Goal: Task Accomplishment & Management: Complete application form

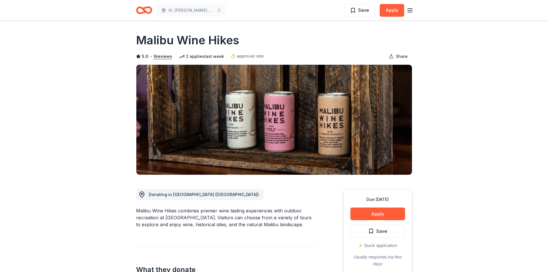
scroll to position [687, 0]
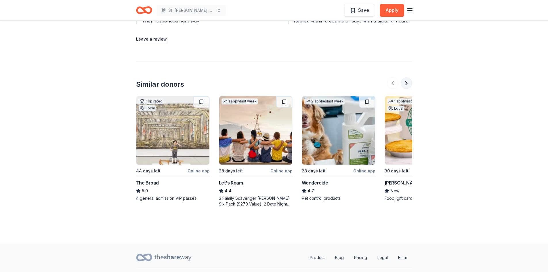
click at [409, 82] on button at bounding box center [407, 83] width 12 height 12
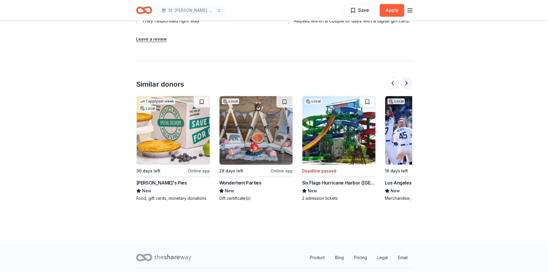
scroll to position [0, 248]
click at [409, 82] on button at bounding box center [407, 83] width 12 height 12
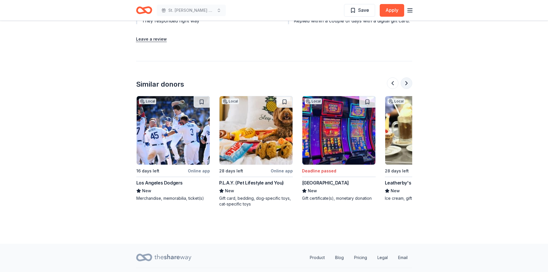
scroll to position [0, 497]
click at [409, 82] on button at bounding box center [407, 83] width 12 height 12
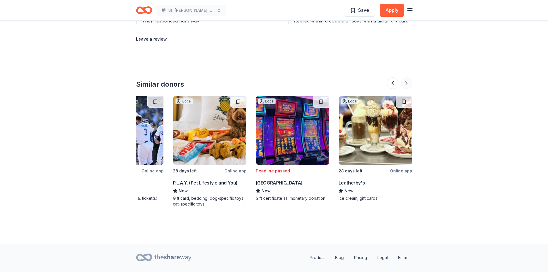
click at [409, 82] on div at bounding box center [399, 83] width 25 height 12
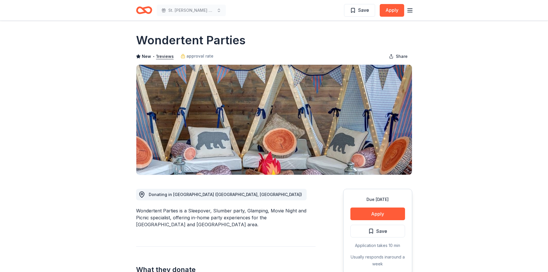
scroll to position [605, 0]
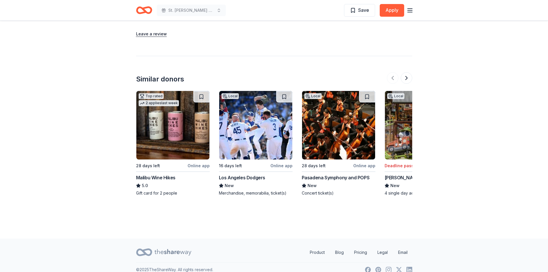
click at [348, 124] on img at bounding box center [338, 125] width 73 height 68
click at [409, 78] on button at bounding box center [407, 78] width 12 height 12
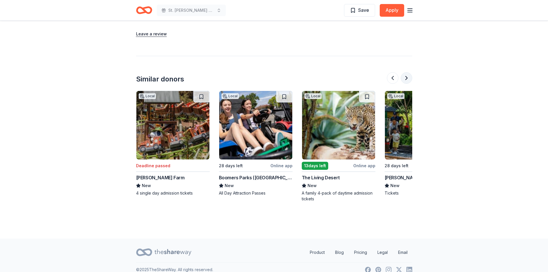
click at [409, 78] on button at bounding box center [407, 78] width 12 height 12
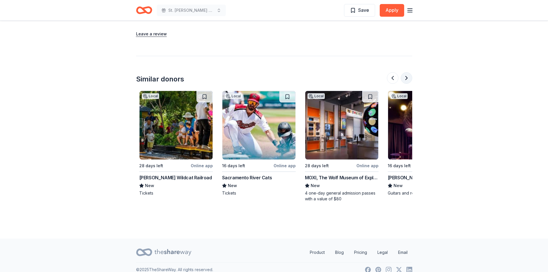
scroll to position [0, 497]
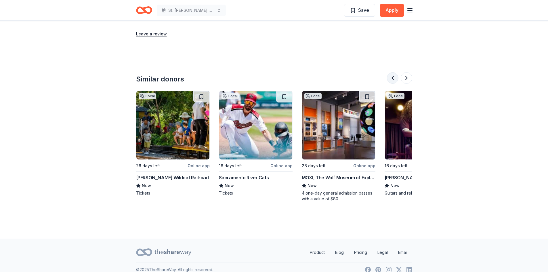
click at [391, 79] on button at bounding box center [393, 78] width 12 height 12
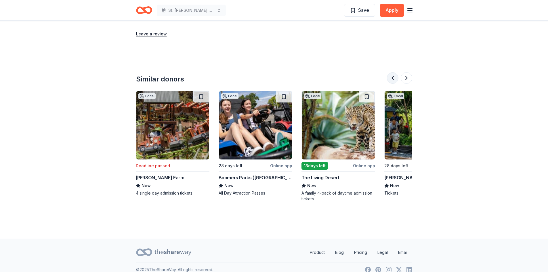
scroll to position [0, 248]
click at [342, 135] on img at bounding box center [338, 125] width 73 height 68
click at [407, 81] on button at bounding box center [407, 78] width 12 height 12
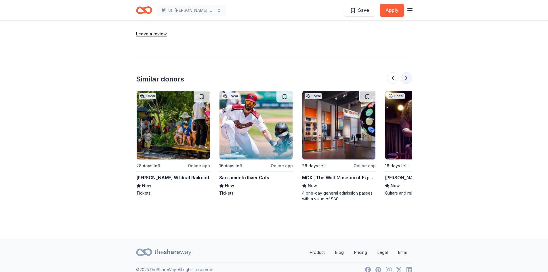
scroll to position [0, 497]
click at [407, 81] on button at bounding box center [407, 78] width 12 height 12
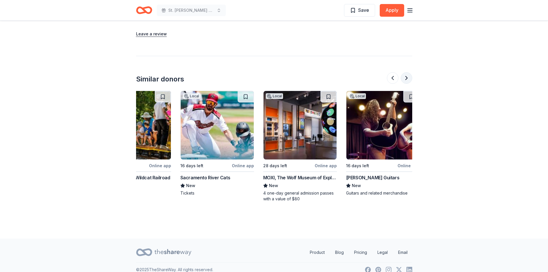
scroll to position [0, 543]
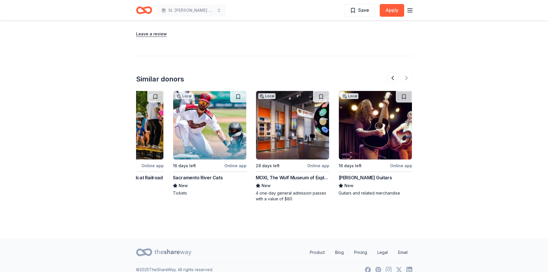
click at [405, 78] on div at bounding box center [399, 78] width 25 height 12
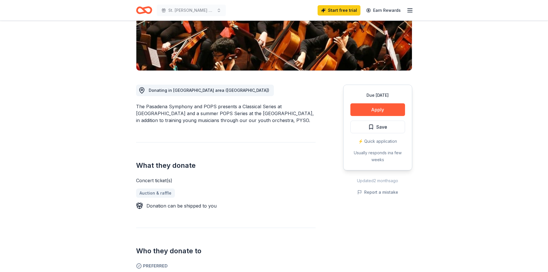
scroll to position [103, 0]
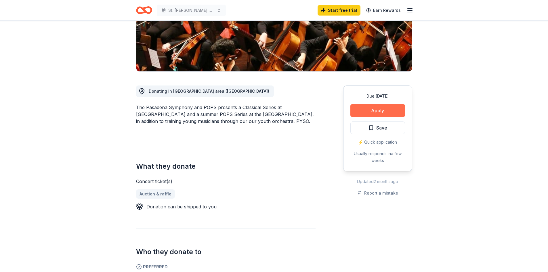
click at [378, 109] on button "Apply" at bounding box center [377, 110] width 55 height 13
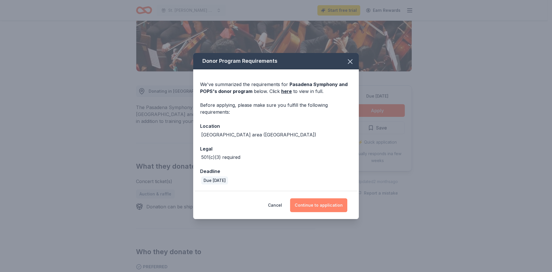
click at [332, 205] on button "Continue to application" at bounding box center [318, 205] width 57 height 14
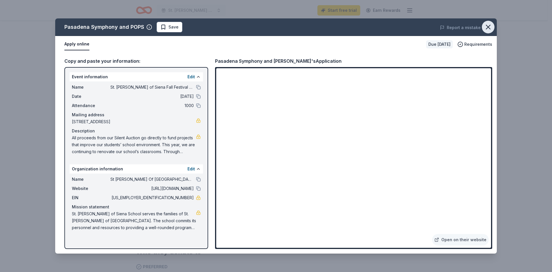
click at [489, 25] on icon "button" at bounding box center [488, 27] width 8 height 8
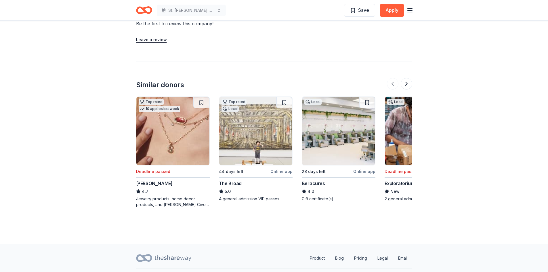
scroll to position [553, 0]
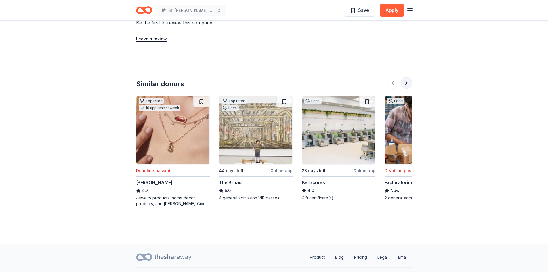
click at [407, 83] on button at bounding box center [407, 83] width 12 height 12
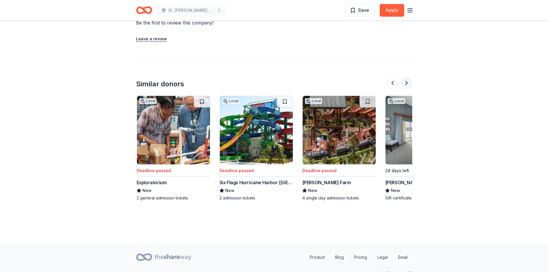
scroll to position [0, 248]
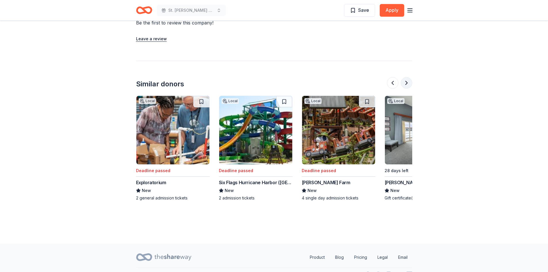
click at [407, 83] on button at bounding box center [407, 83] width 12 height 12
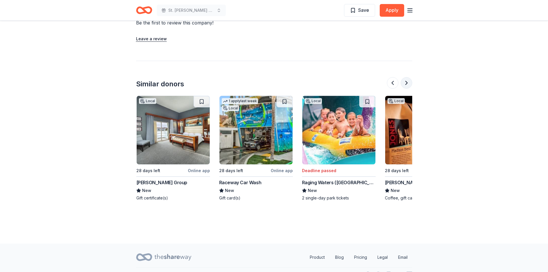
scroll to position [0, 497]
click at [407, 83] on button at bounding box center [407, 83] width 12 height 12
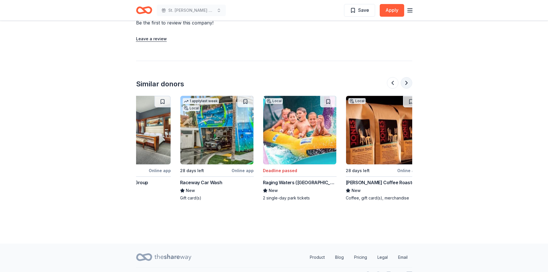
scroll to position [0, 543]
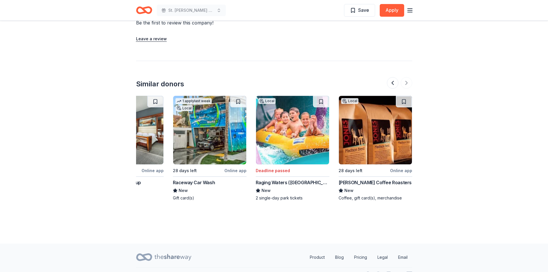
click at [218, 131] on img at bounding box center [209, 130] width 73 height 68
click at [407, 82] on div at bounding box center [399, 83] width 25 height 12
click at [393, 82] on button at bounding box center [393, 83] width 12 height 12
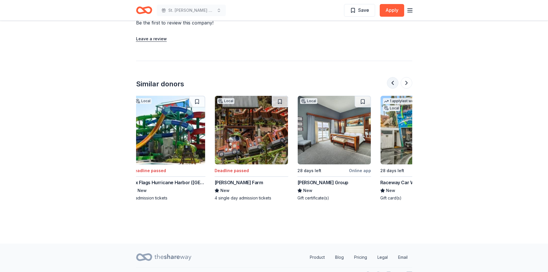
scroll to position [0, 331]
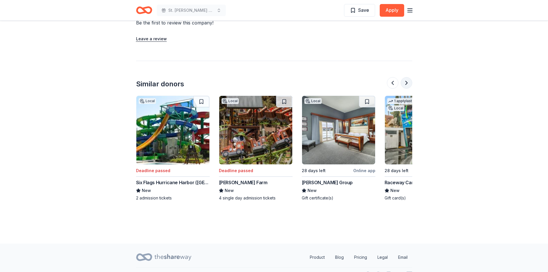
click at [404, 83] on button at bounding box center [407, 83] width 12 height 12
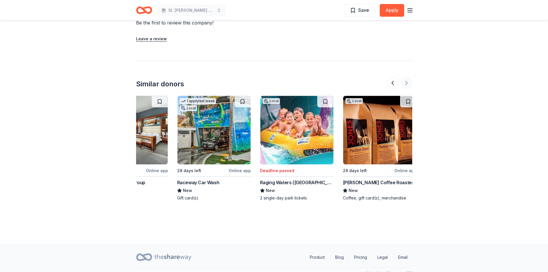
scroll to position [0, 543]
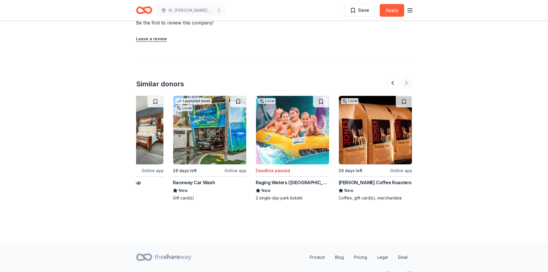
click at [404, 83] on div at bounding box center [399, 83] width 25 height 12
click at [405, 84] on div at bounding box center [399, 83] width 25 height 12
click at [388, 85] on button at bounding box center [393, 83] width 12 height 12
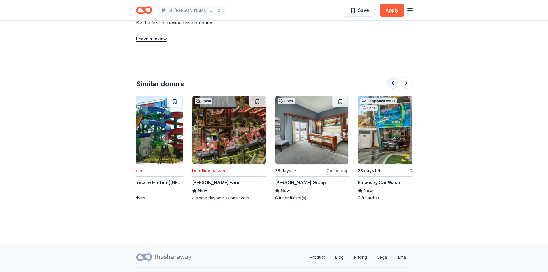
scroll to position [0, 331]
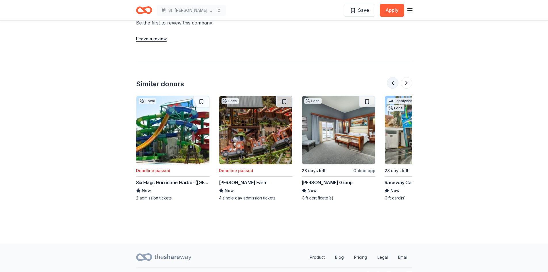
click at [394, 84] on button at bounding box center [393, 83] width 12 height 12
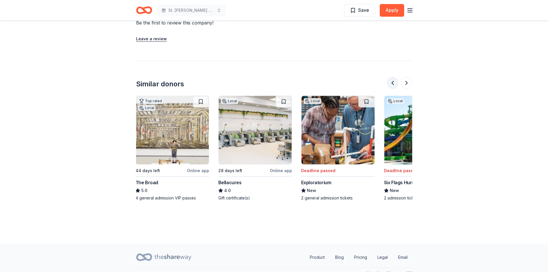
scroll to position [0, 83]
click at [394, 83] on button at bounding box center [393, 83] width 12 height 12
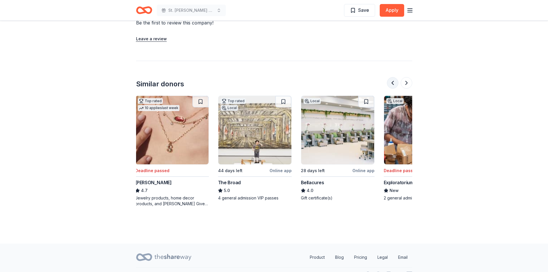
scroll to position [0, 0]
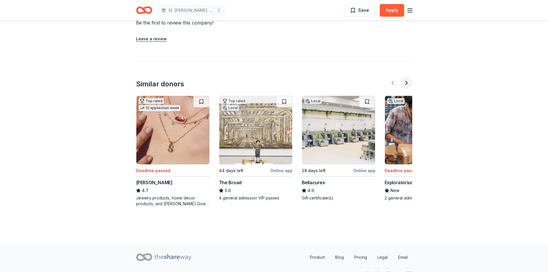
click at [408, 83] on button at bounding box center [407, 83] width 12 height 12
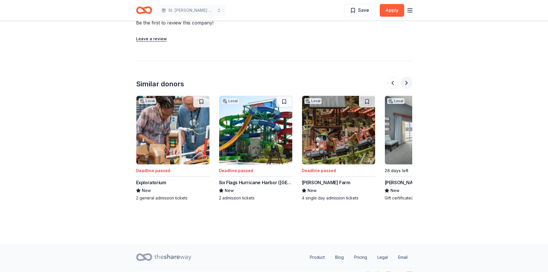
click at [408, 83] on button at bounding box center [407, 83] width 12 height 12
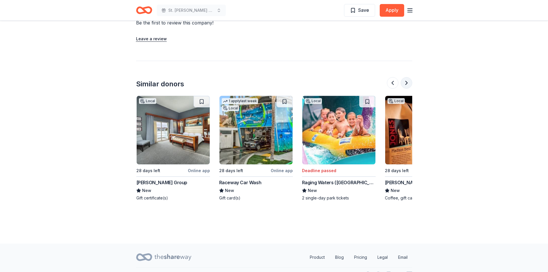
scroll to position [0, 497]
click at [408, 83] on button at bounding box center [407, 83] width 12 height 12
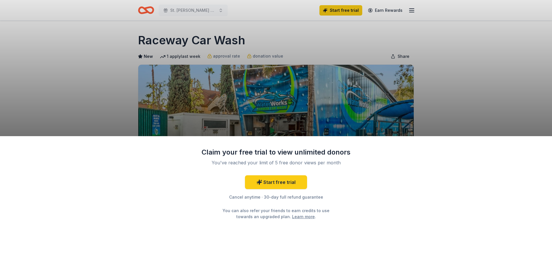
click at [448, 106] on div "Claim your free trial to view unlimited donors You've reached your limit of 5 f…" at bounding box center [276, 136] width 552 height 272
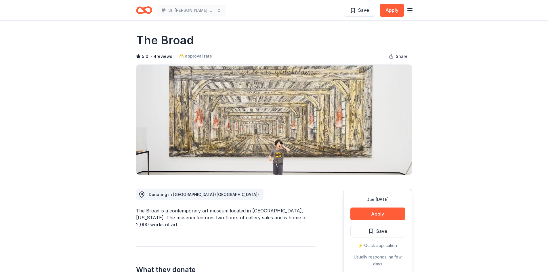
scroll to position [630, 0]
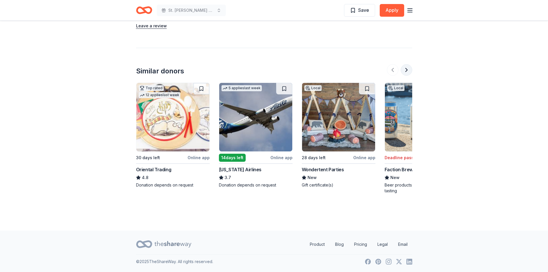
click at [410, 70] on button at bounding box center [407, 70] width 12 height 12
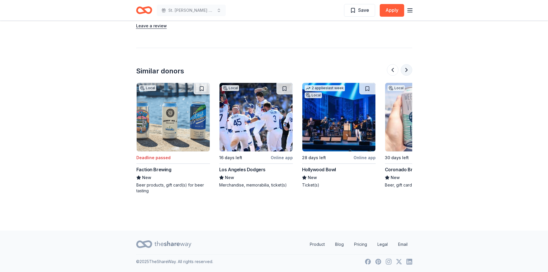
scroll to position [0, 248]
click at [410, 70] on button at bounding box center [407, 70] width 12 height 12
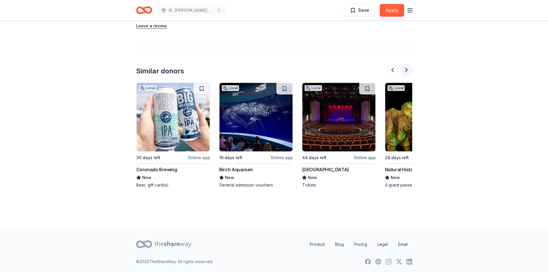
scroll to position [0, 497]
click at [410, 70] on button at bounding box center [407, 70] width 12 height 12
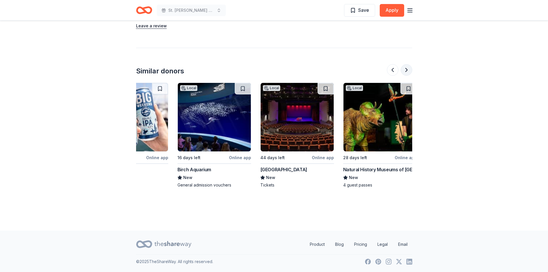
scroll to position [0, 543]
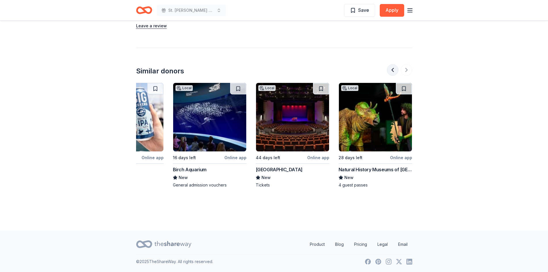
click at [393, 68] on button at bounding box center [393, 70] width 12 height 12
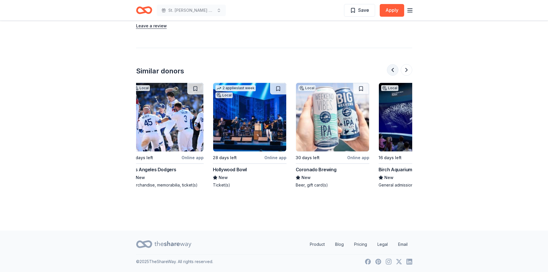
scroll to position [0, 331]
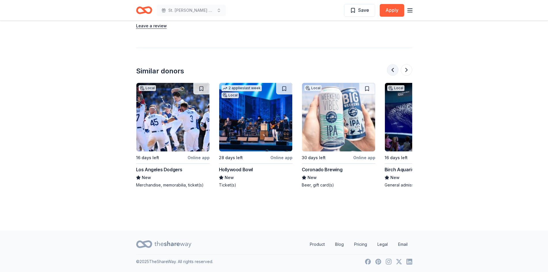
click at [393, 68] on button at bounding box center [393, 70] width 12 height 12
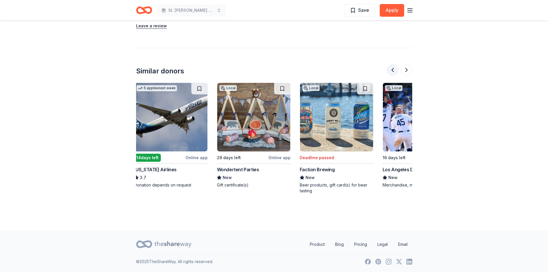
scroll to position [0, 83]
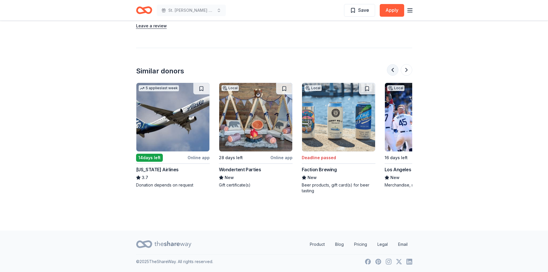
click at [393, 68] on button at bounding box center [393, 70] width 12 height 12
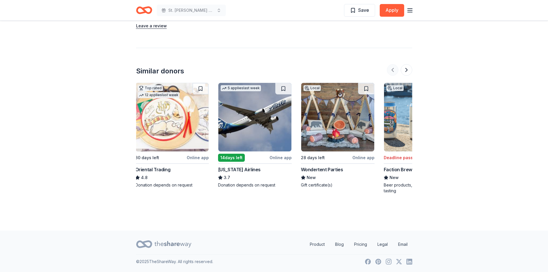
scroll to position [0, 0]
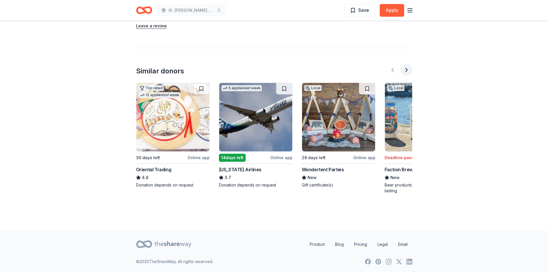
click at [405, 75] on button at bounding box center [407, 70] width 12 height 12
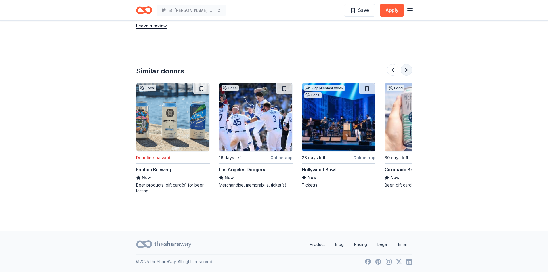
click at [405, 75] on button at bounding box center [407, 70] width 12 height 12
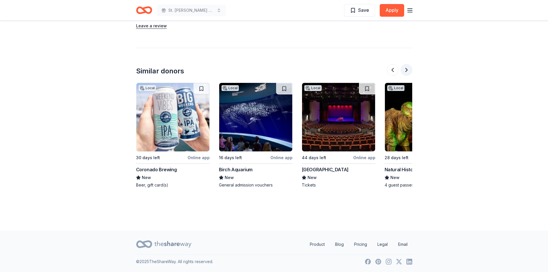
click at [405, 75] on button at bounding box center [407, 70] width 12 height 12
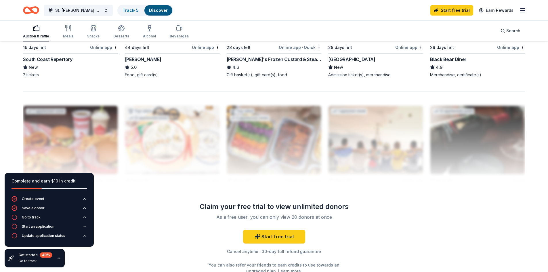
scroll to position [509, 0]
